Goal: Task Accomplishment & Management: Use online tool/utility

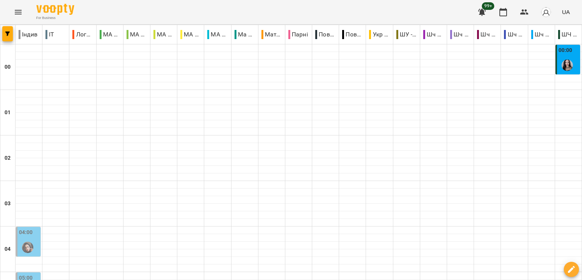
scroll to position [133, 0]
click at [23, 238] on div at bounding box center [27, 246] width 17 height 17
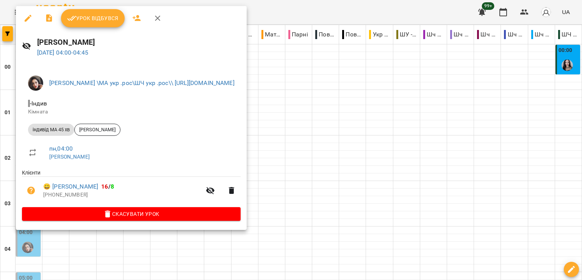
click at [445, 121] on div at bounding box center [291, 140] width 582 height 280
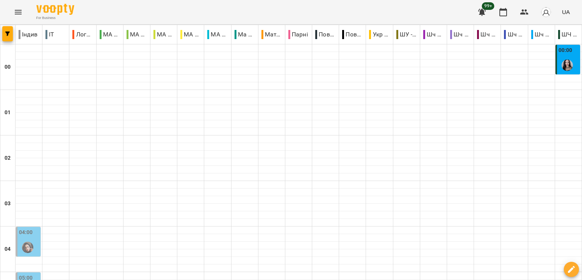
click at [73, 36] on p "Логопедія" at bounding box center [82, 34] width 20 height 9
click at [79, 34] on p "Логопедія" at bounding box center [82, 34] width 20 height 9
click at [109, 34] on p "МА БР мол гр" at bounding box center [110, 34] width 20 height 9
click at [315, 33] on p "Повні групки" at bounding box center [325, 34] width 20 height 9
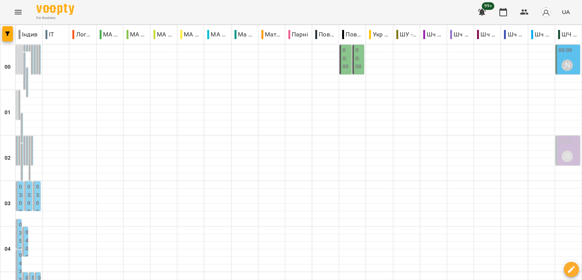
click at [20, 57] on div "00:00 0 Індивідуальні ма англ 45 ([PERSON_NAME])" at bounding box center [21, 189] width 5 height 289
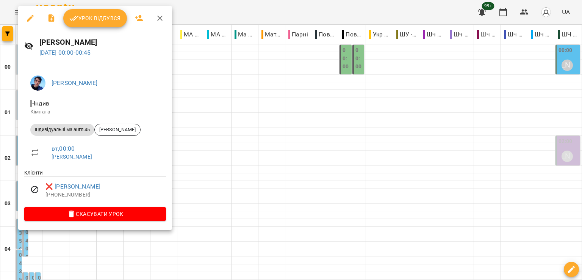
click at [183, 128] on div at bounding box center [291, 140] width 582 height 280
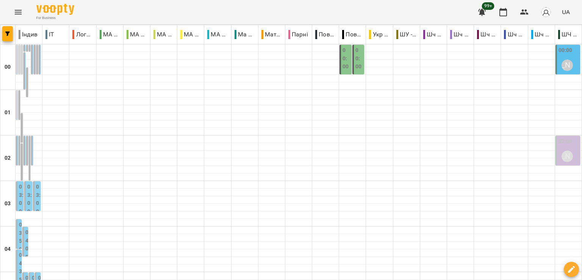
click at [343, 71] on div "00:00" at bounding box center [347, 59] width 8 height 27
